Goal: Information Seeking & Learning: Find specific fact

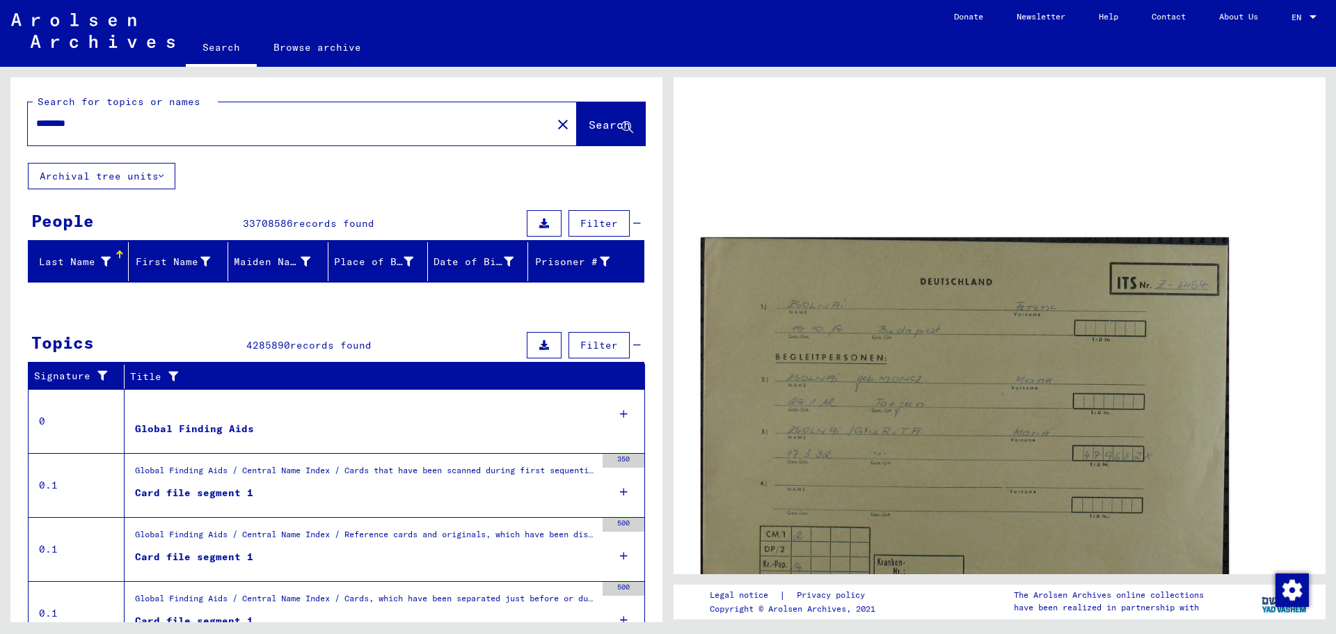
click at [978, 383] on img at bounding box center [965, 420] width 528 height 367
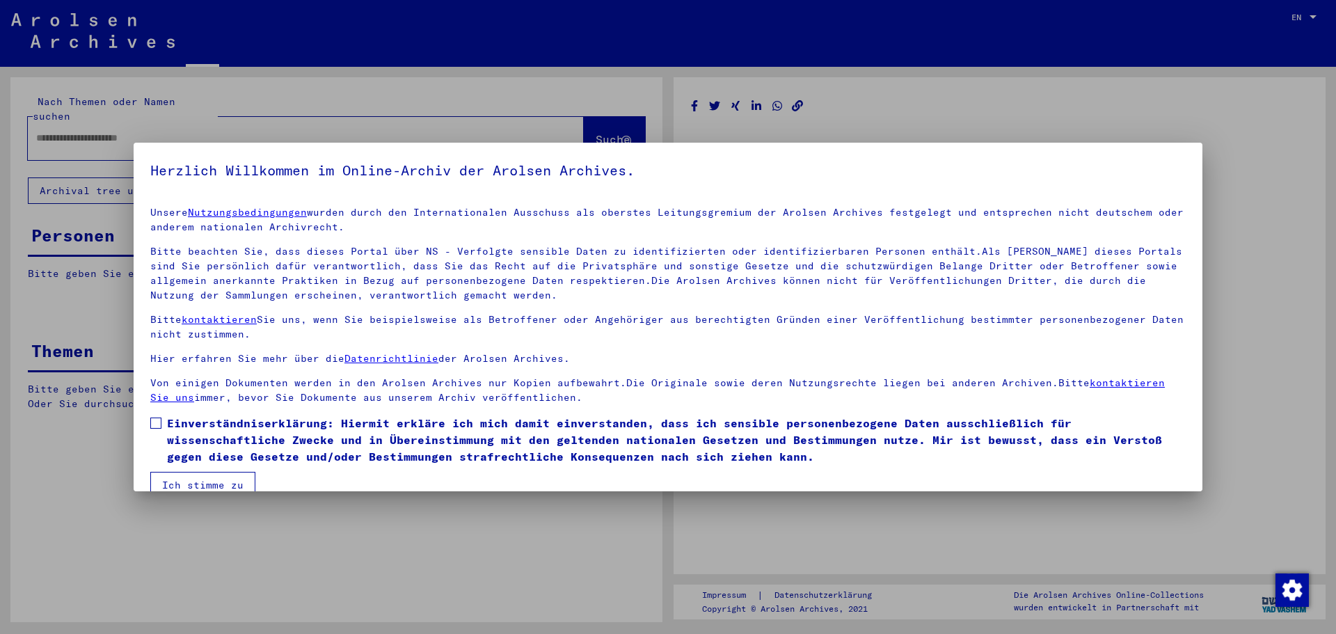
type input "********"
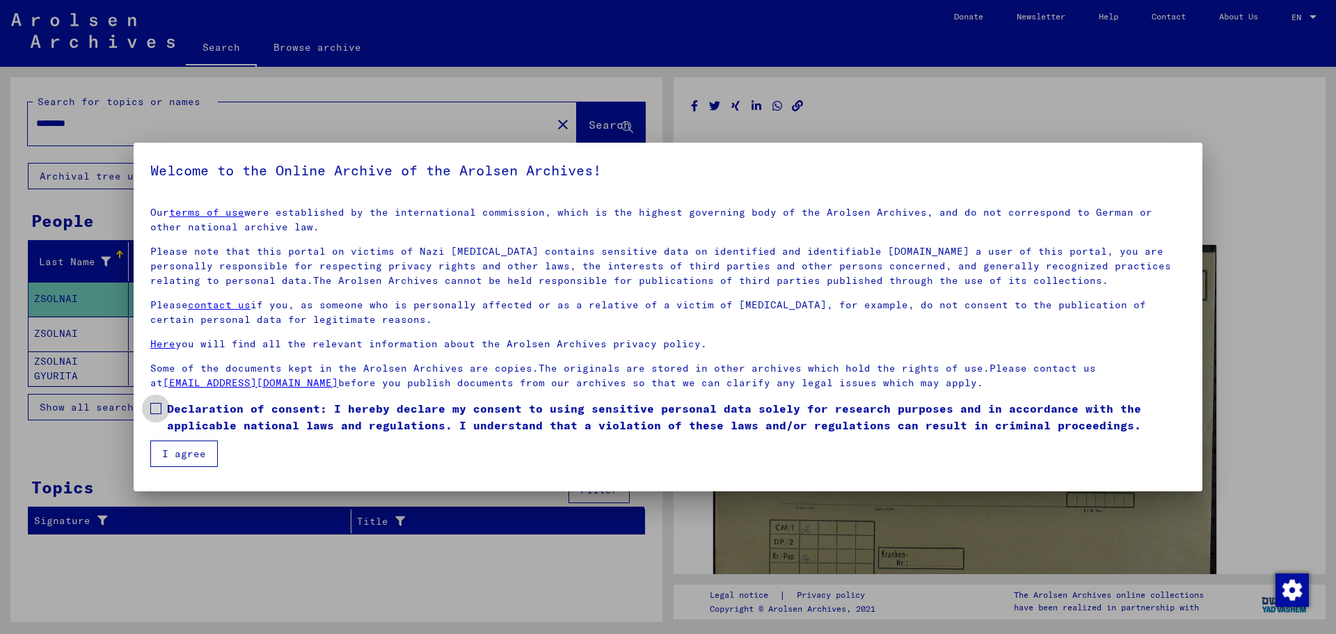
click at [153, 403] on span at bounding box center [155, 408] width 11 height 11
click at [169, 451] on button "I agree" at bounding box center [183, 453] width 67 height 26
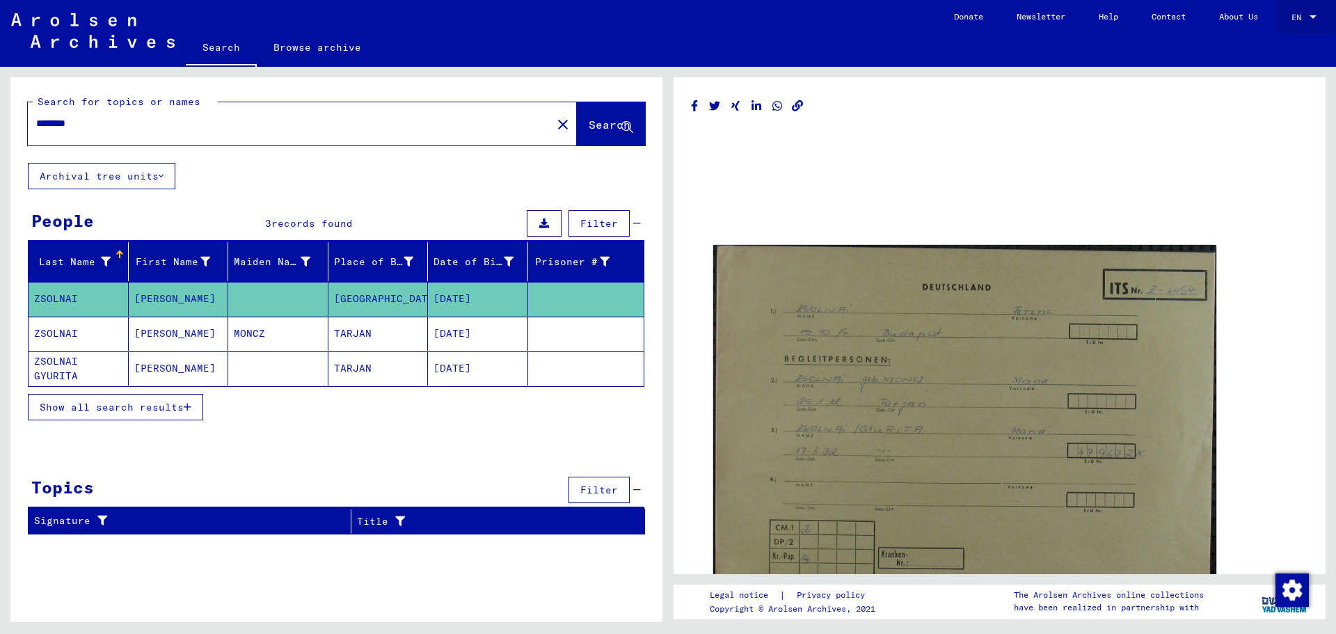
click at [1311, 14] on div at bounding box center [1313, 18] width 13 height 10
click at [1288, 47] on span "Deutsch" at bounding box center [1278, 50] width 34 height 10
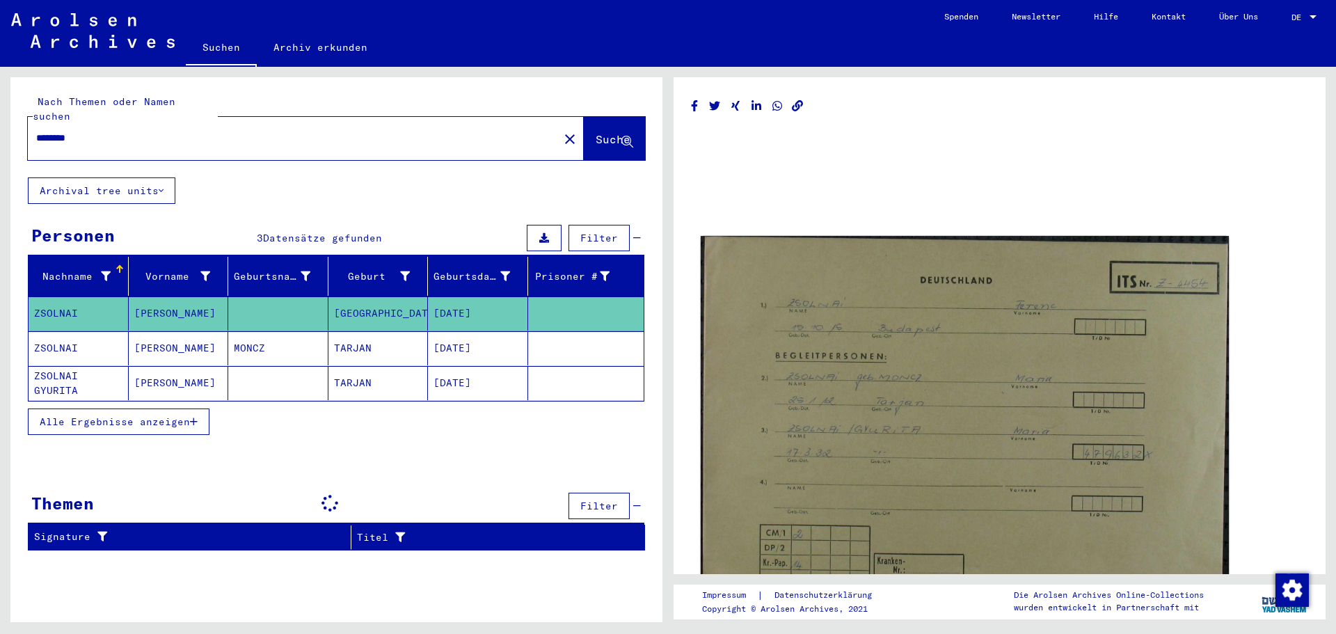
click at [995, 337] on img at bounding box center [965, 419] width 528 height 367
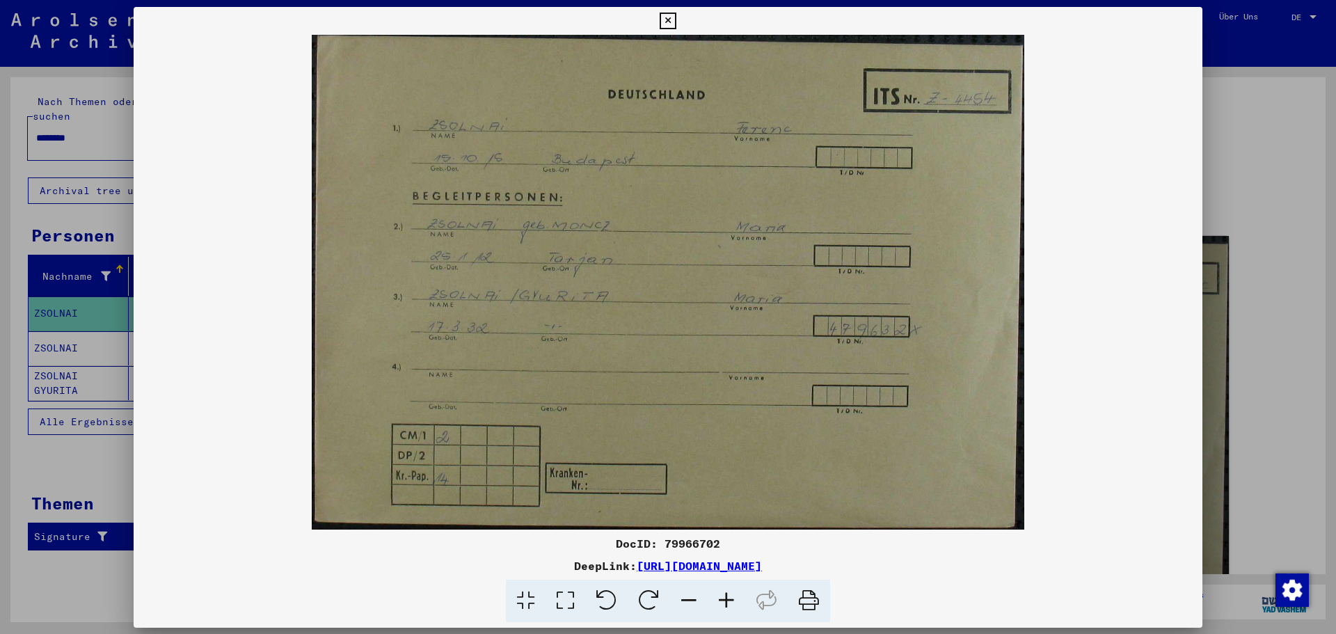
click at [995, 337] on img at bounding box center [668, 282] width 1069 height 495
click at [669, 17] on icon at bounding box center [668, 21] width 16 height 17
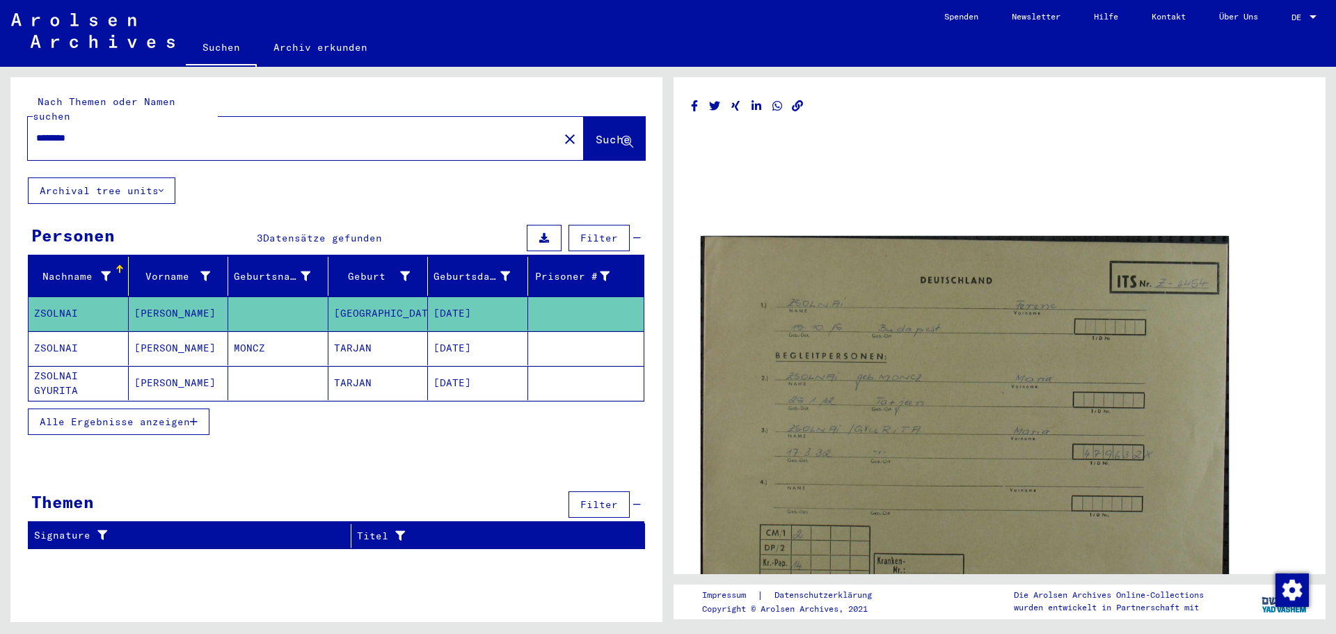
click at [951, 373] on img at bounding box center [965, 419] width 528 height 367
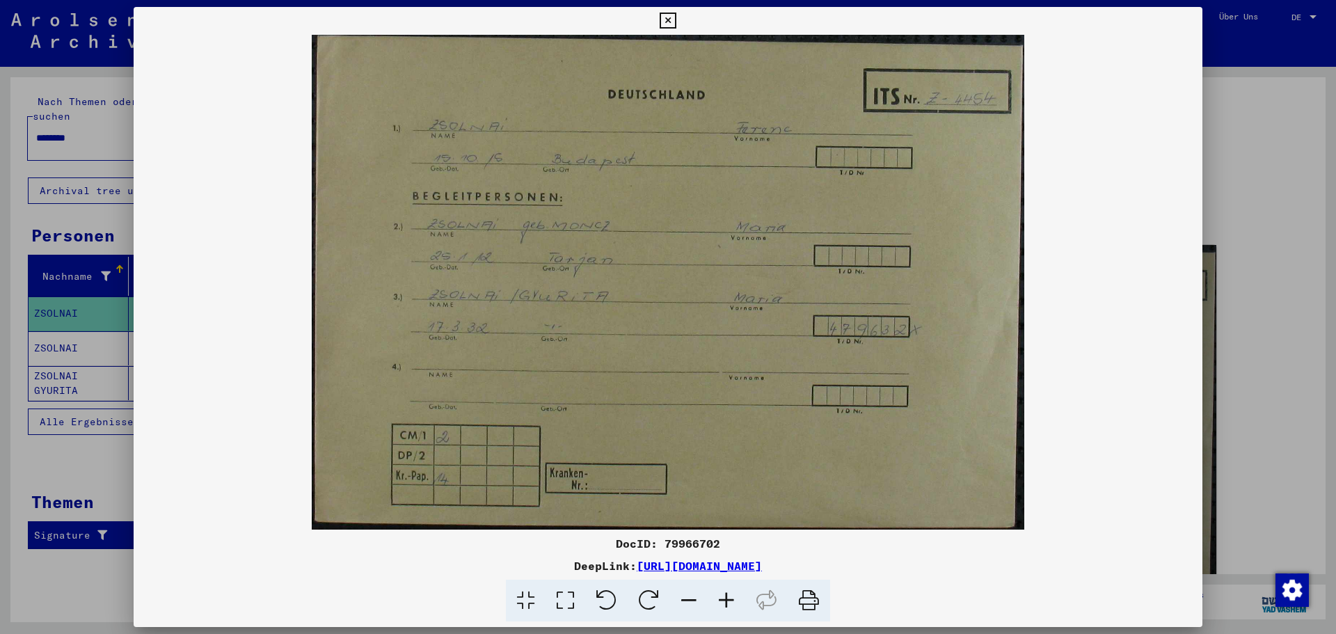
click at [668, 14] on icon at bounding box center [668, 21] width 16 height 17
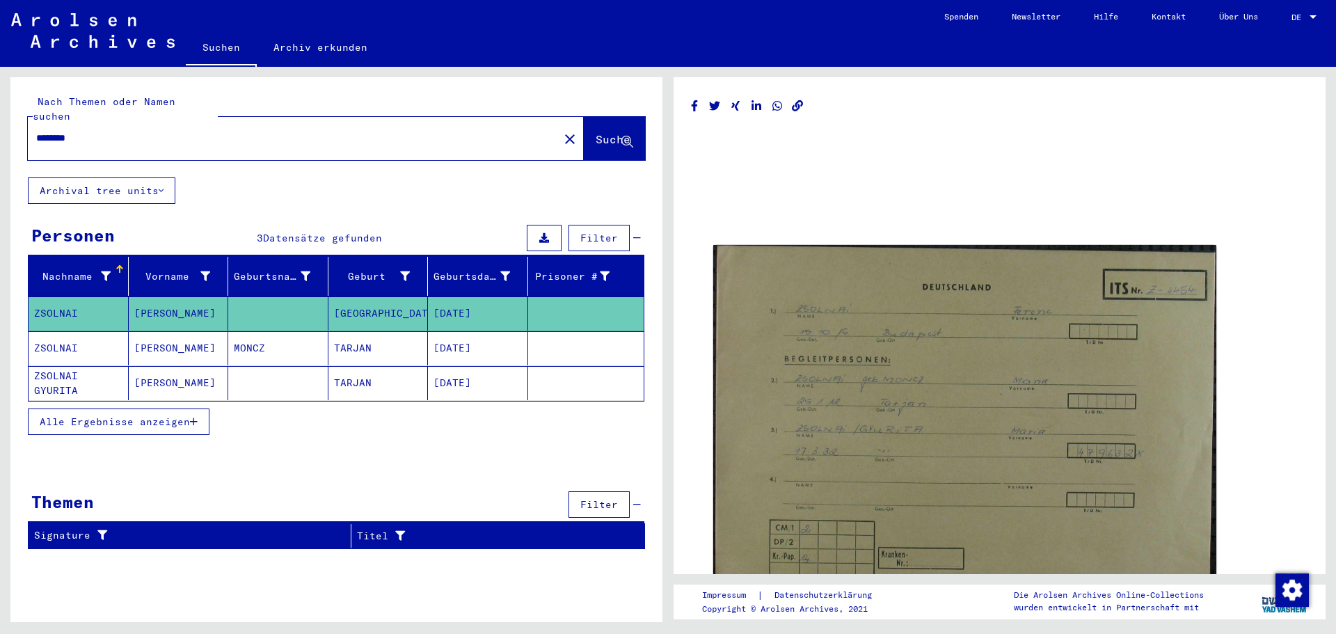
click at [58, 331] on mat-cell "ZSOLNAI" at bounding box center [79, 348] width 100 height 34
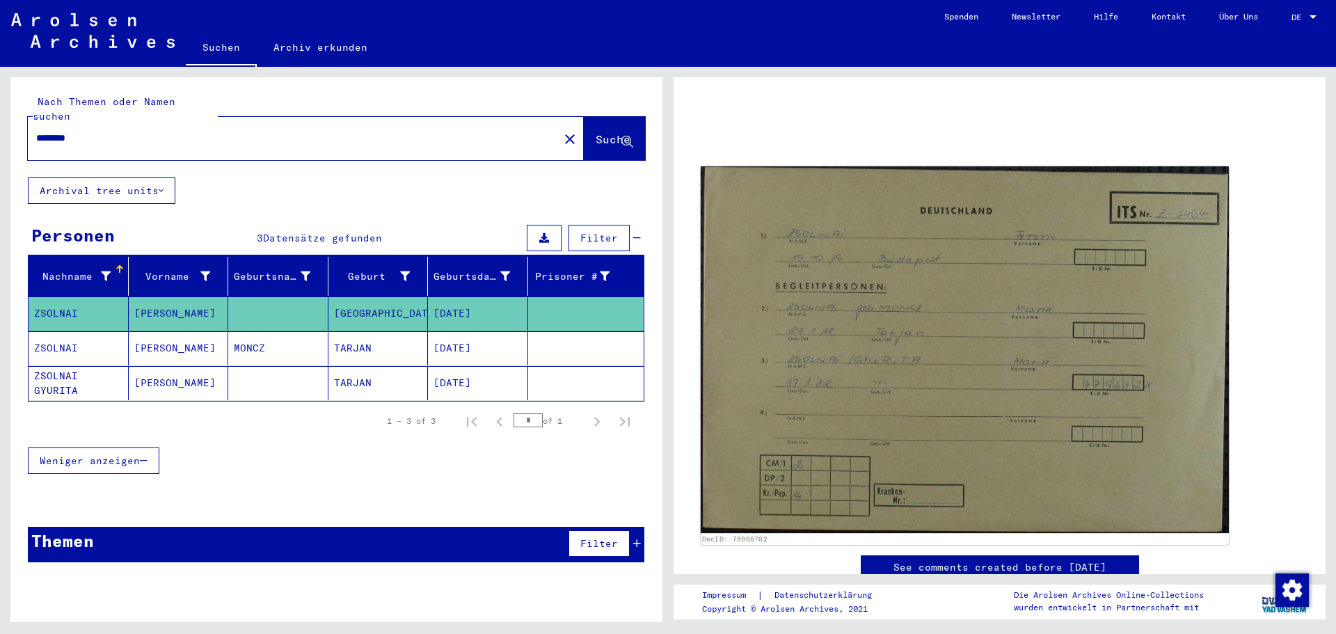
scroll to position [86, 0]
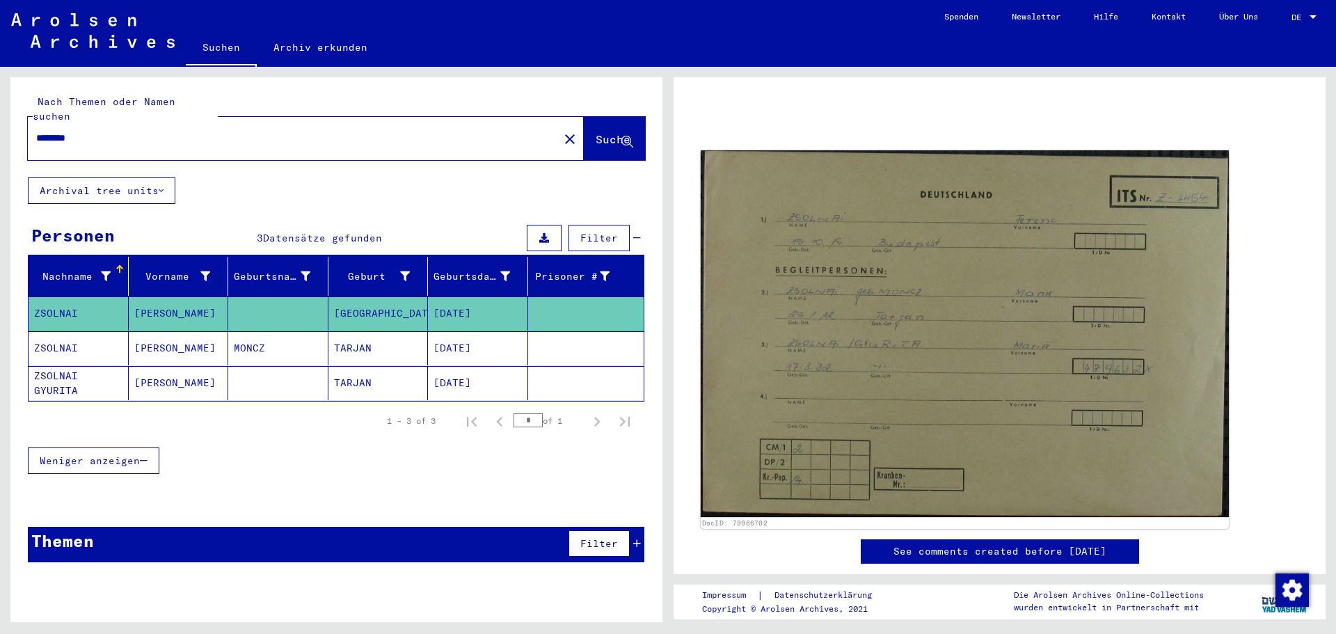
click at [1036, 286] on img at bounding box center [965, 333] width 528 height 367
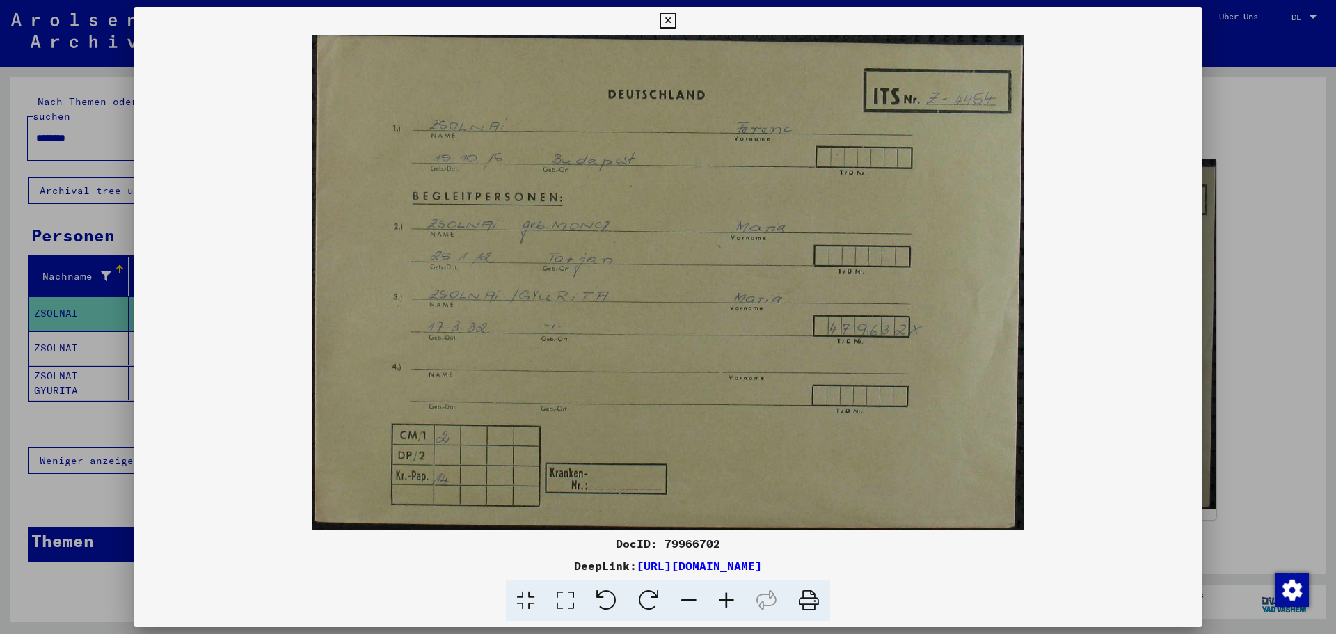
click at [246, 565] on div "DeepLink: [URL][DOMAIN_NAME]" at bounding box center [668, 565] width 1069 height 17
click at [667, 15] on icon at bounding box center [668, 21] width 16 height 17
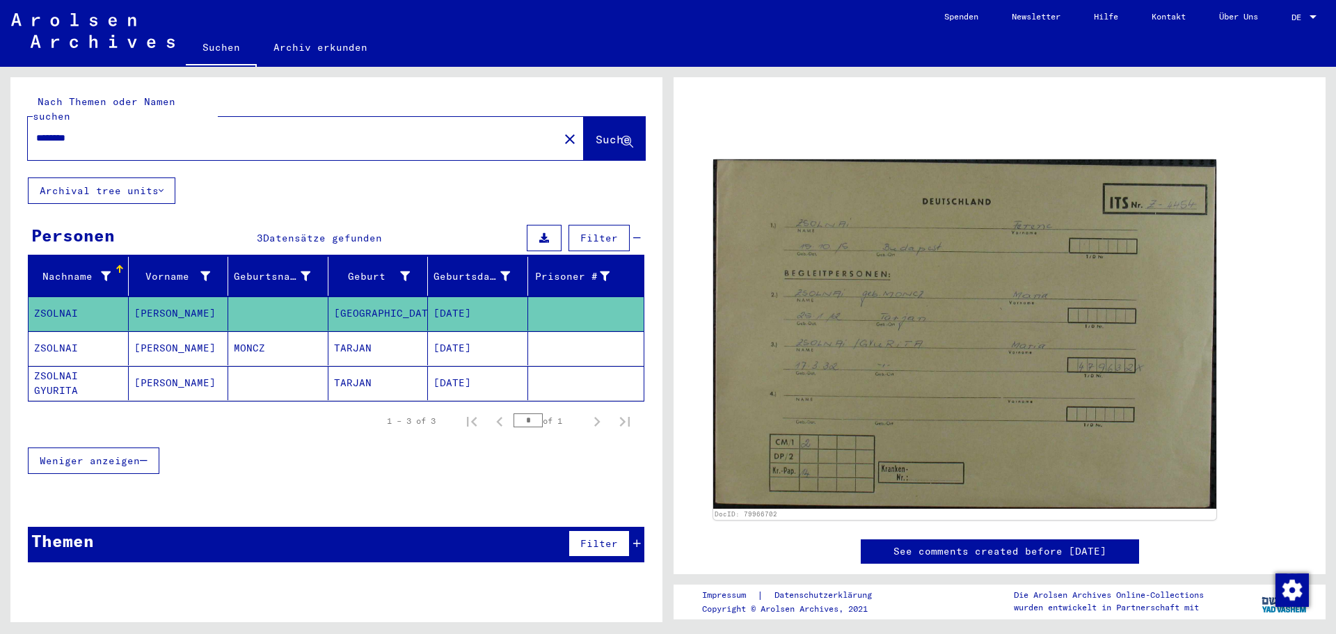
click at [969, 544] on link "See comments created before [DATE]" at bounding box center [999, 551] width 213 height 15
